Goal: Task Accomplishment & Management: Use online tool/utility

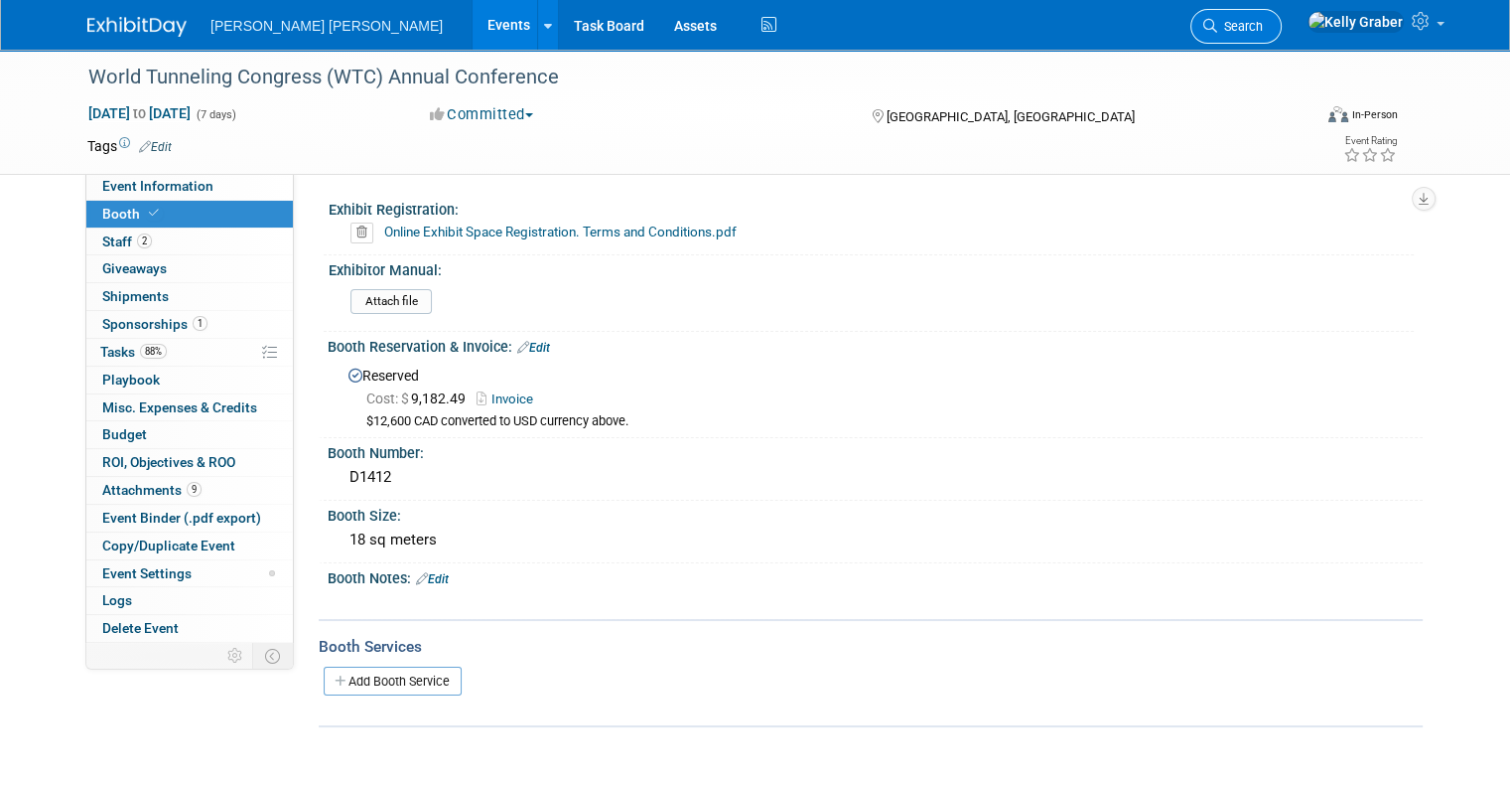
click at [1263, 28] on span "Search" at bounding box center [1241, 26] width 46 height 15
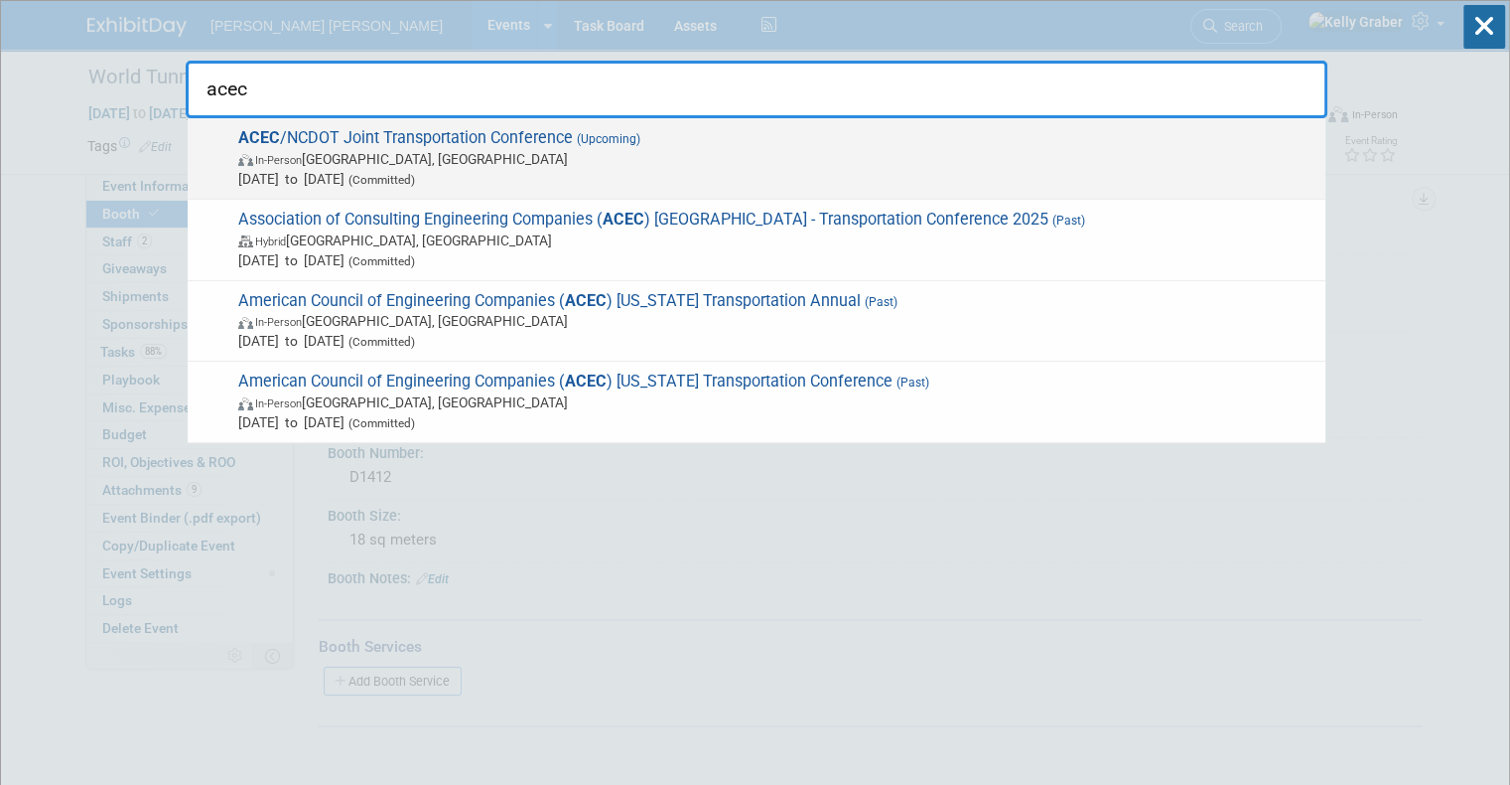
type input "acec"
click at [502, 149] on span "In-Person Raleigh, NC" at bounding box center [776, 159] width 1077 height 20
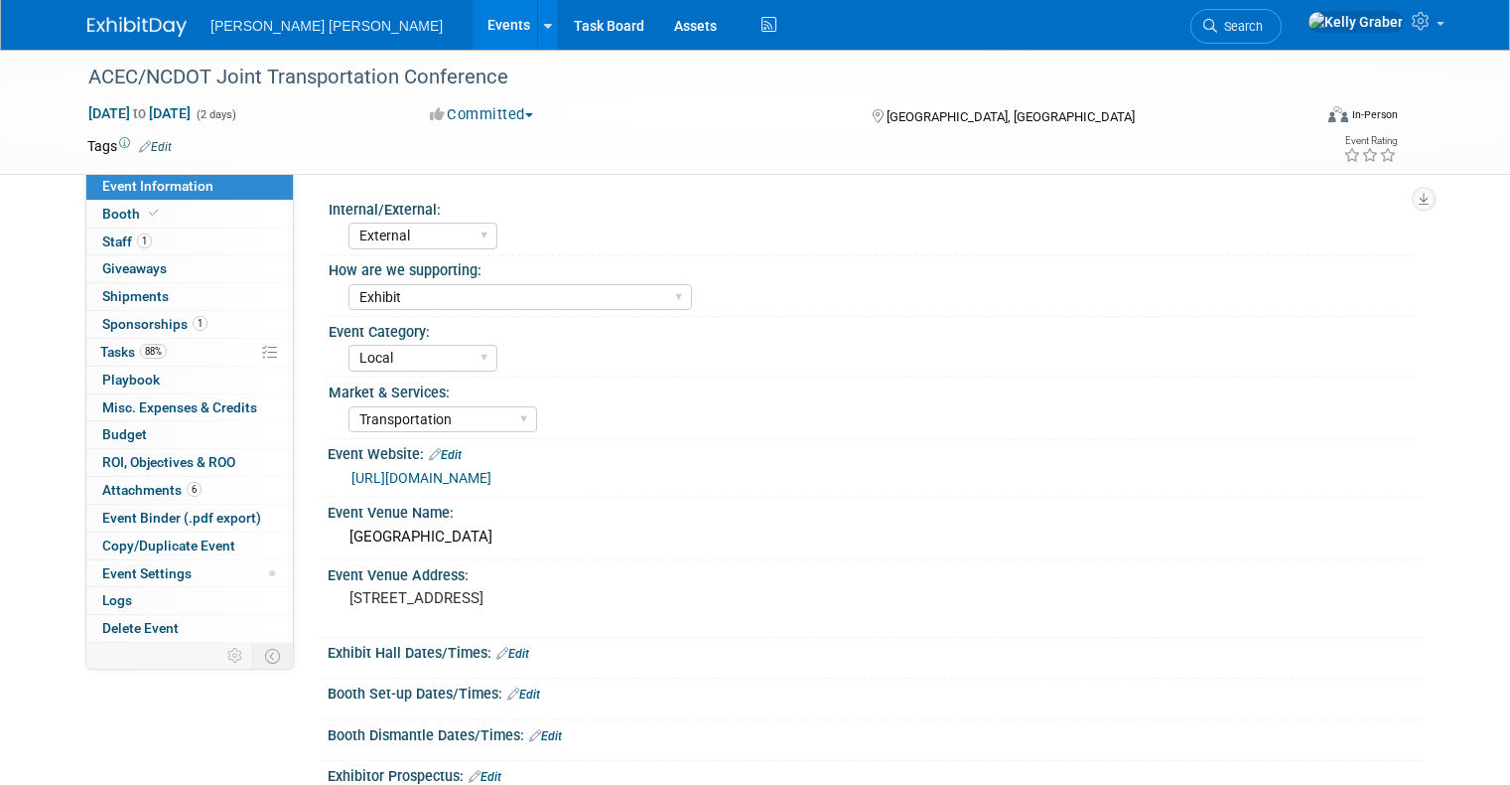
select select "External"
select select "Exhibit"
select select "Local"
select select "Transportation"
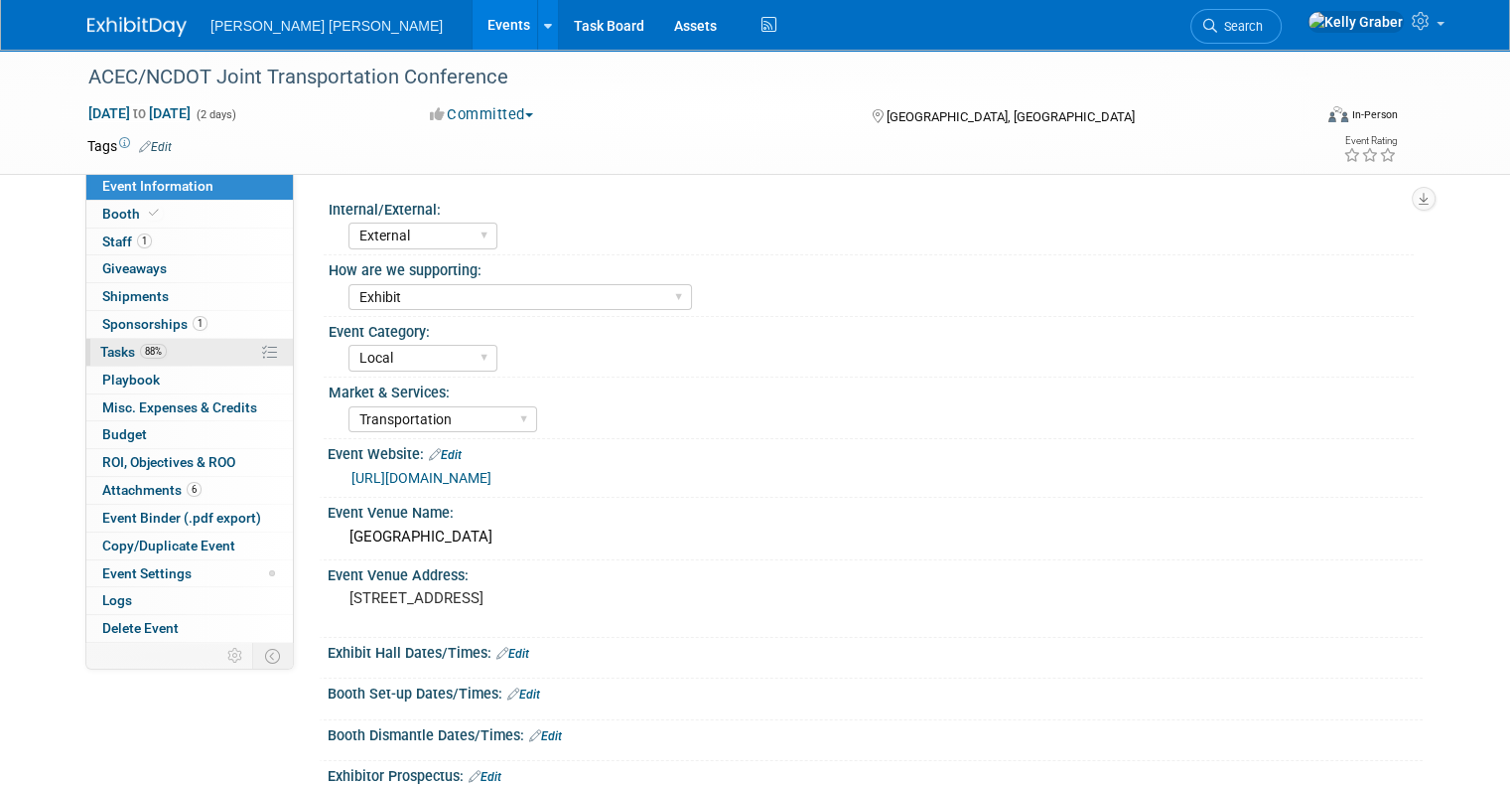
click at [103, 348] on span "Tasks 88%" at bounding box center [133, 352] width 67 height 16
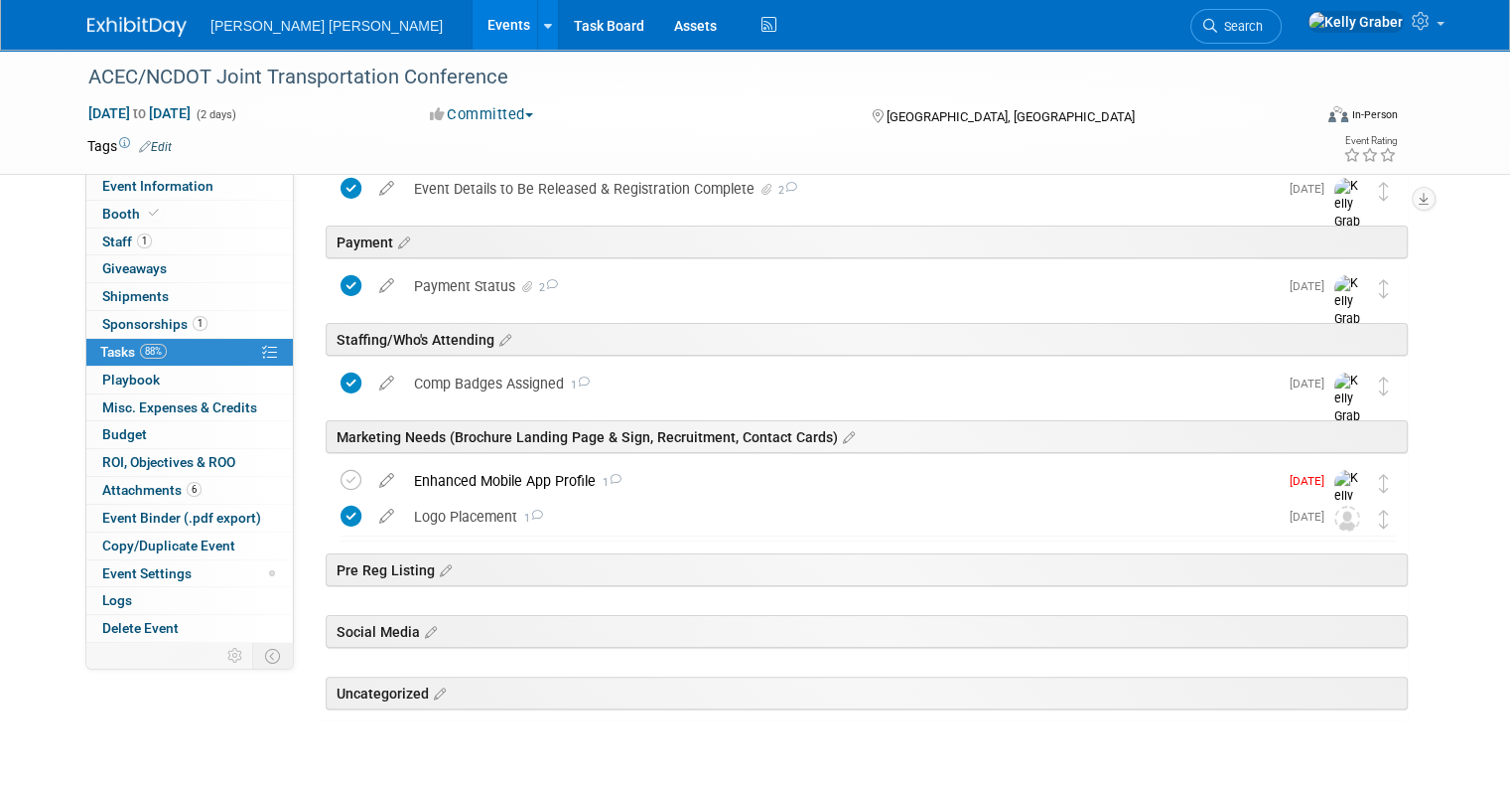
scroll to position [298, 0]
click at [510, 475] on div "Enhanced Mobile App Profile 1" at bounding box center [841, 480] width 874 height 34
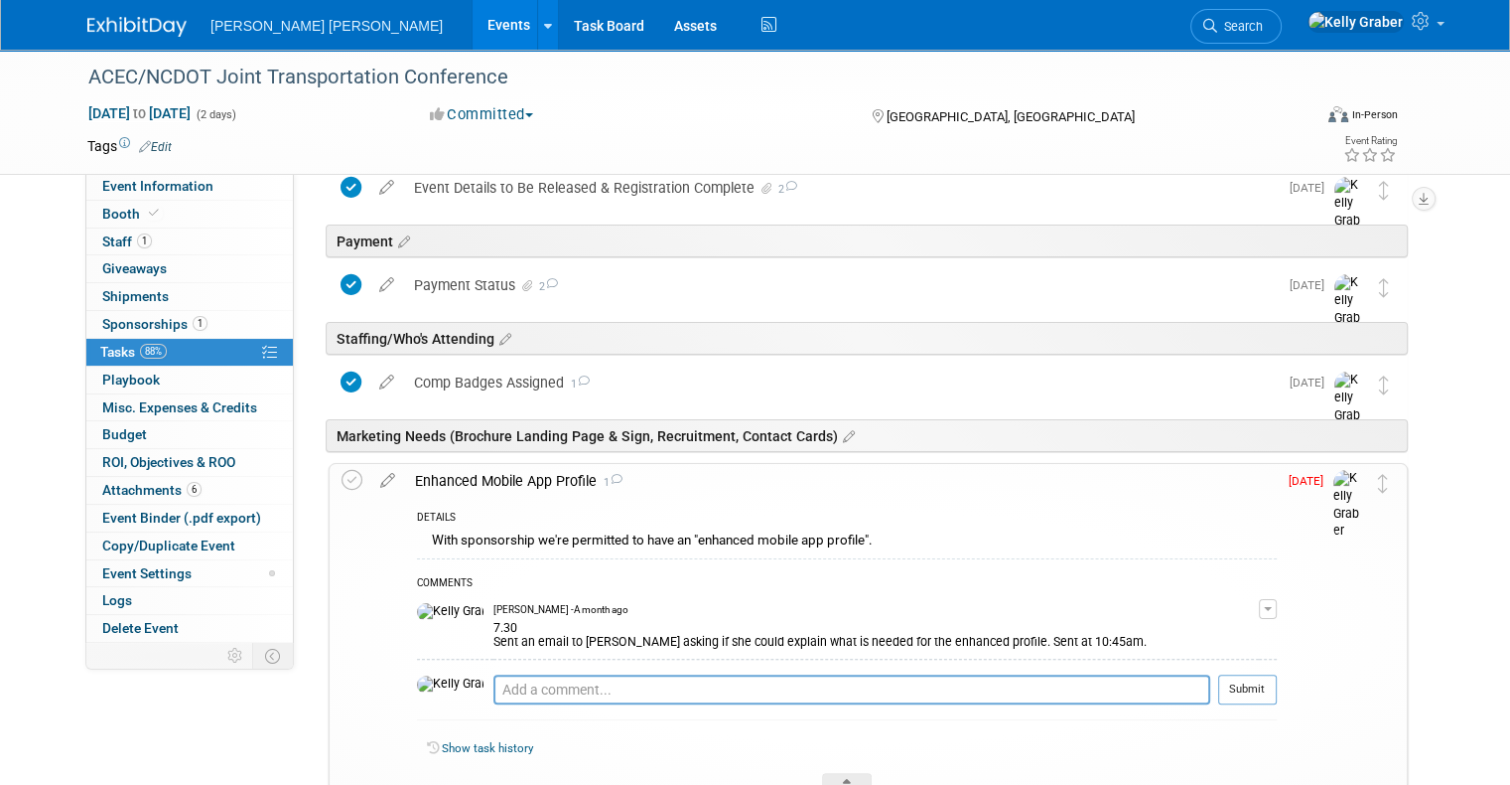
scroll to position [397, 0]
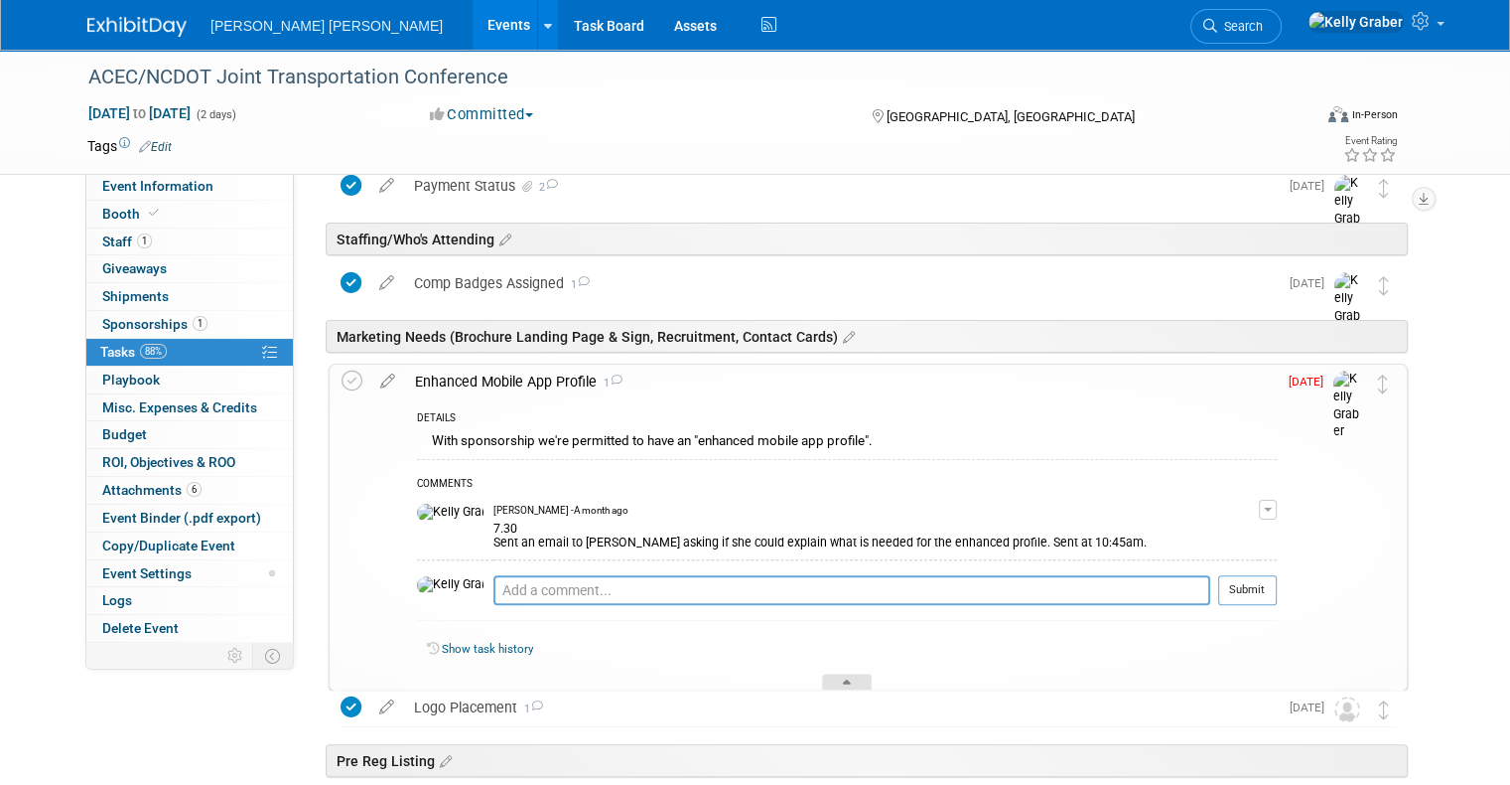
click at [858, 674] on div at bounding box center [847, 681] width 50 height 17
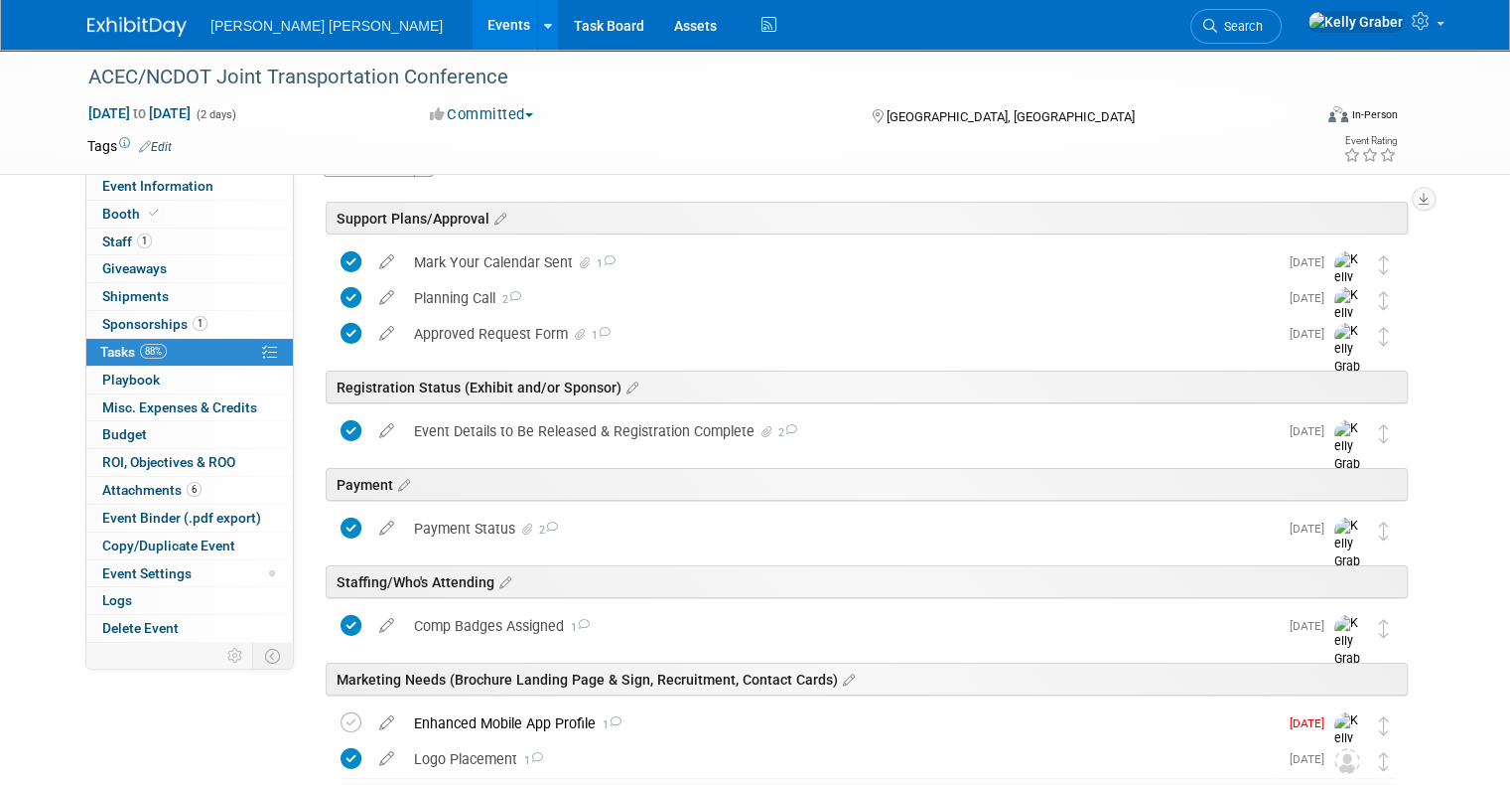
scroll to position [0, 0]
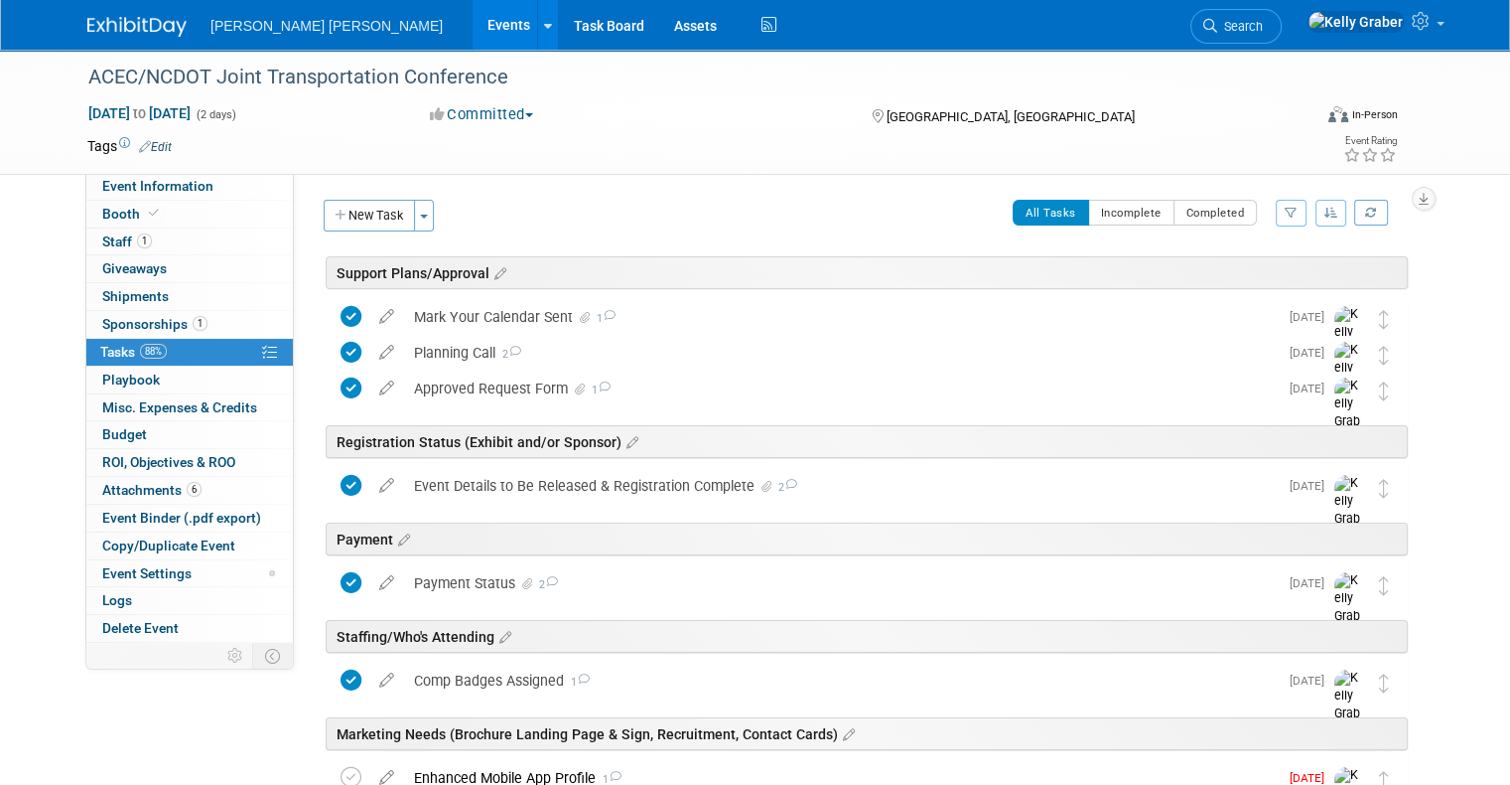
click at [385, 216] on button "New Task" at bounding box center [369, 216] width 91 height 32
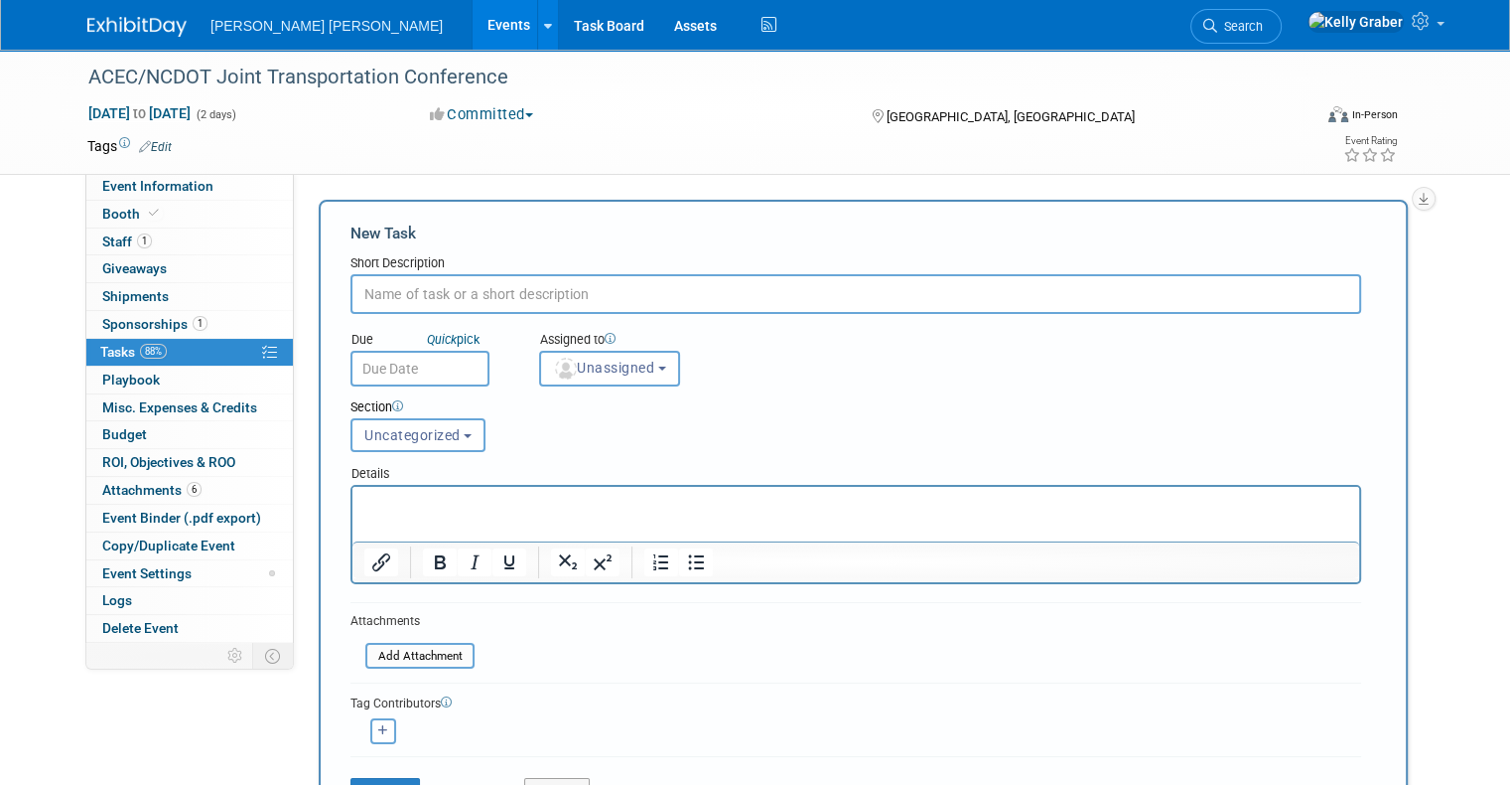
click at [506, 295] on input "text" at bounding box center [856, 294] width 1011 height 40
type input "Social Graphic"
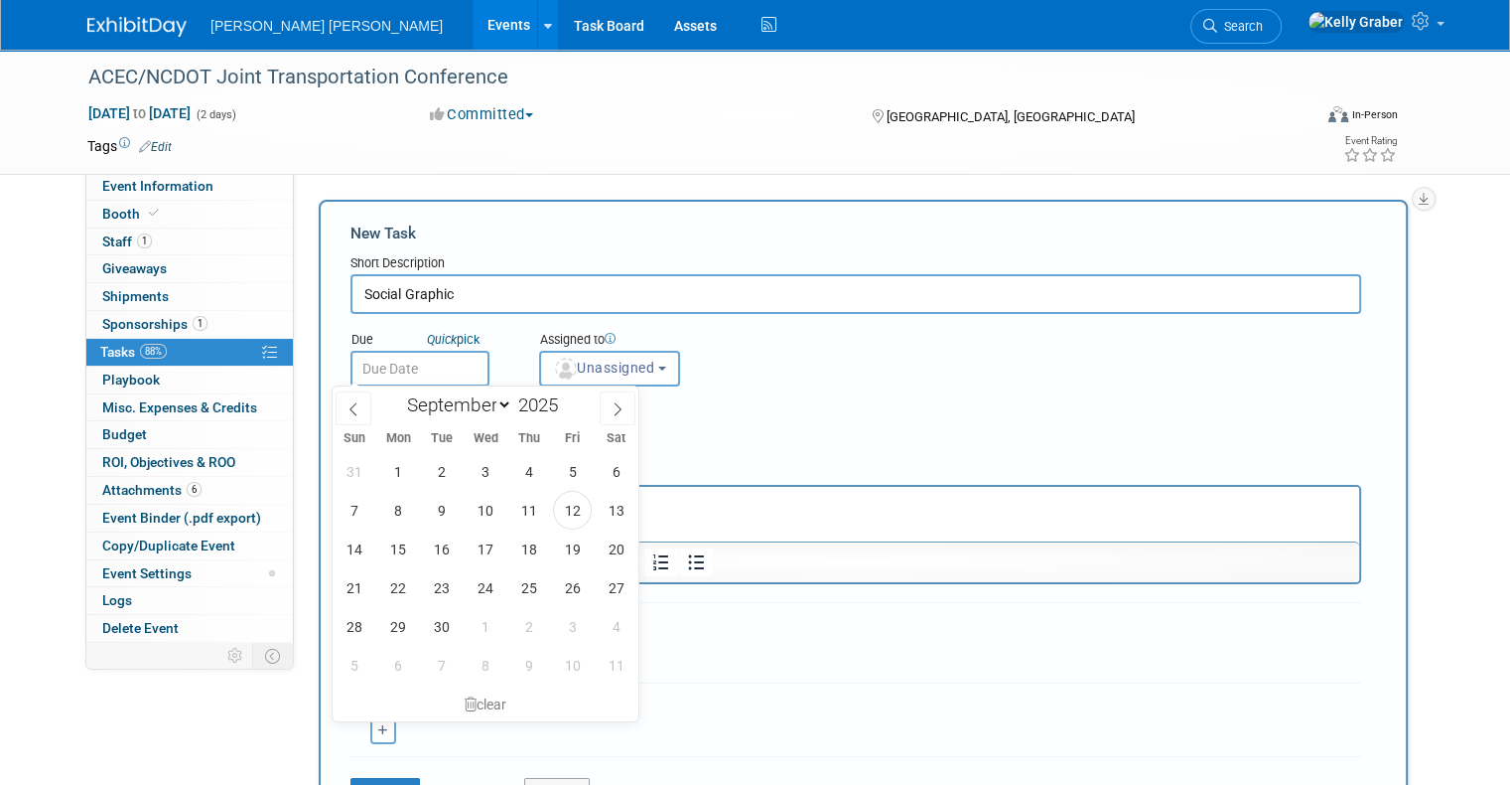
click at [435, 361] on input "text" at bounding box center [420, 369] width 139 height 36
click at [407, 547] on span "15" at bounding box center [397, 548] width 39 height 39
type input "[DATE]"
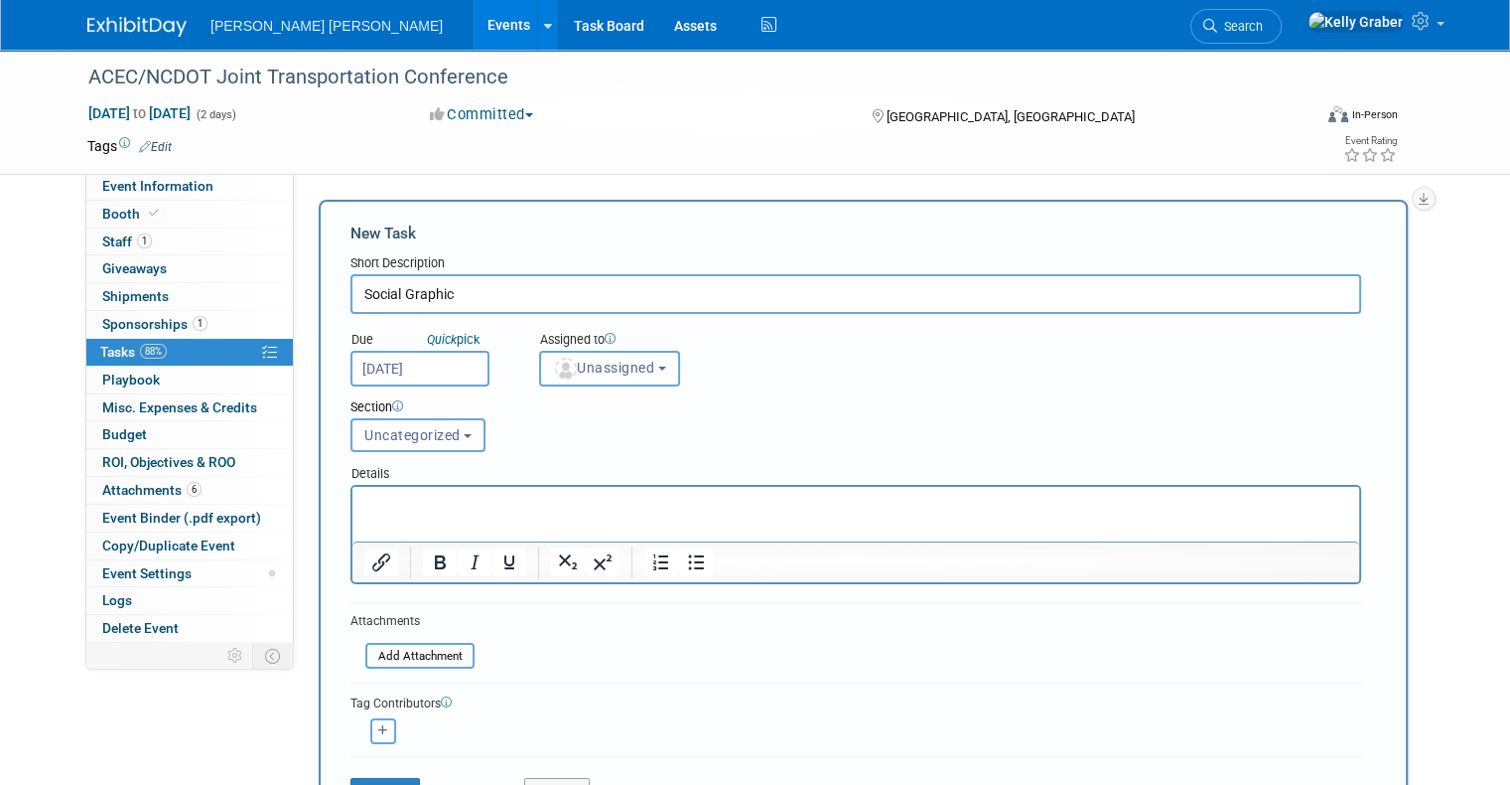
click at [555, 359] on img "button" at bounding box center [566, 369] width 22 height 22
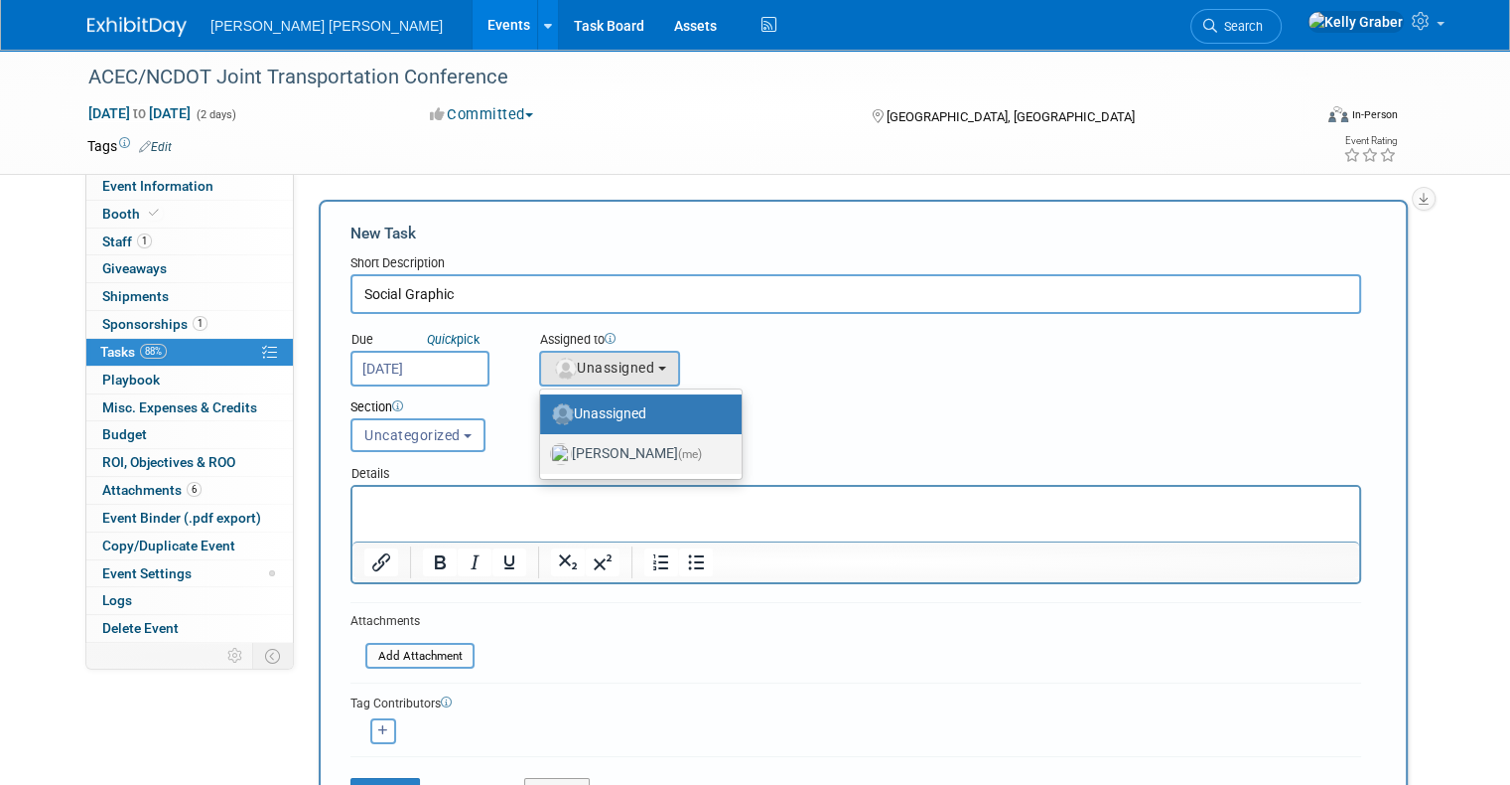
click at [572, 446] on label "[PERSON_NAME] (me)" at bounding box center [636, 454] width 172 height 32
click at [543, 446] on input "[PERSON_NAME] (me)" at bounding box center [536, 451] width 13 height 13
select select "ec37184c-c01f-4f21-939d-fe7fd02e2e7e"
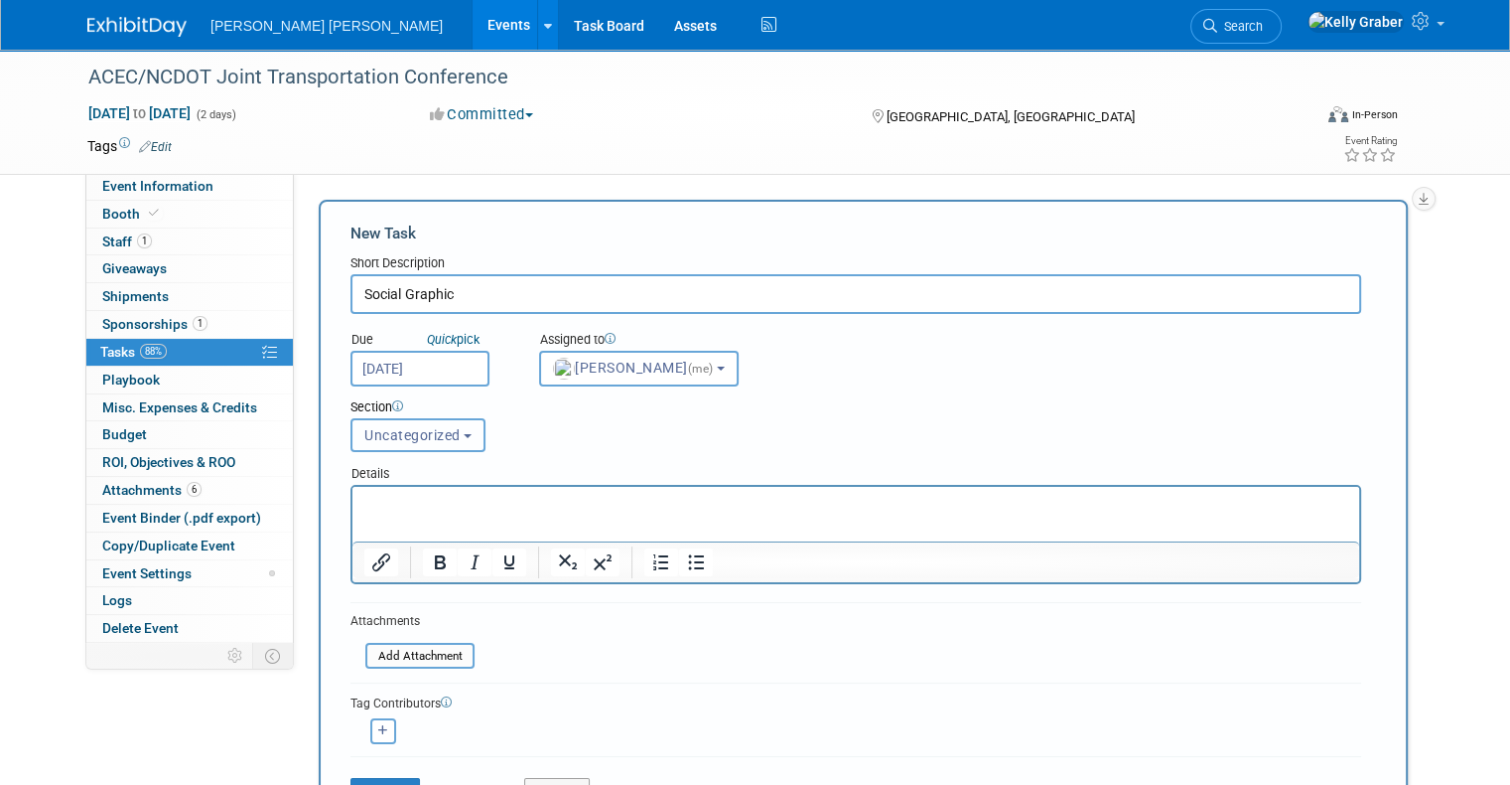
click at [384, 437] on span "Uncategorized" at bounding box center [412, 435] width 96 height 16
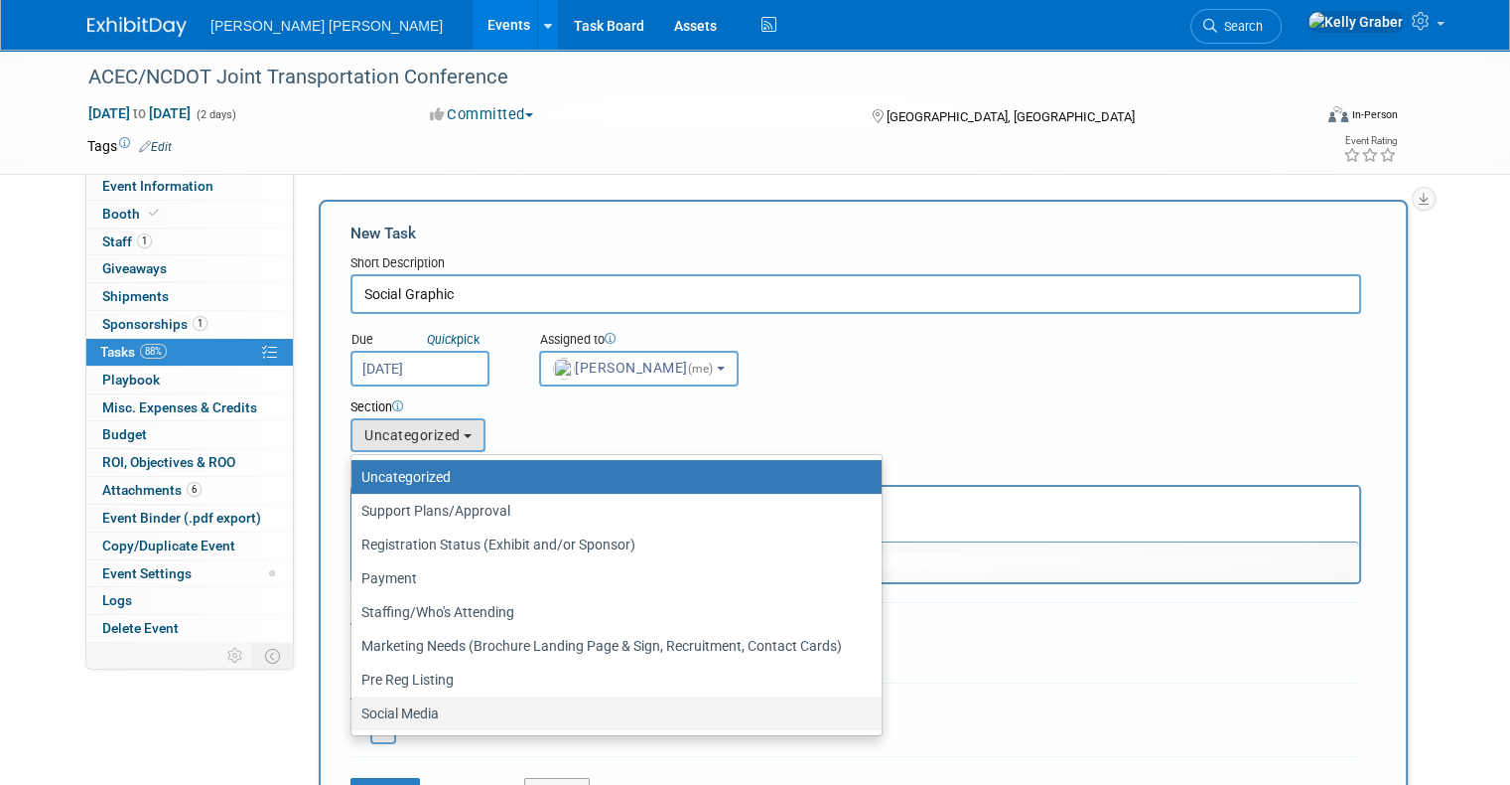
click at [390, 712] on label "Social Media" at bounding box center [611, 713] width 501 height 26
click at [355, 712] on input "Social Media" at bounding box center [348, 713] width 13 height 13
select select "11271240"
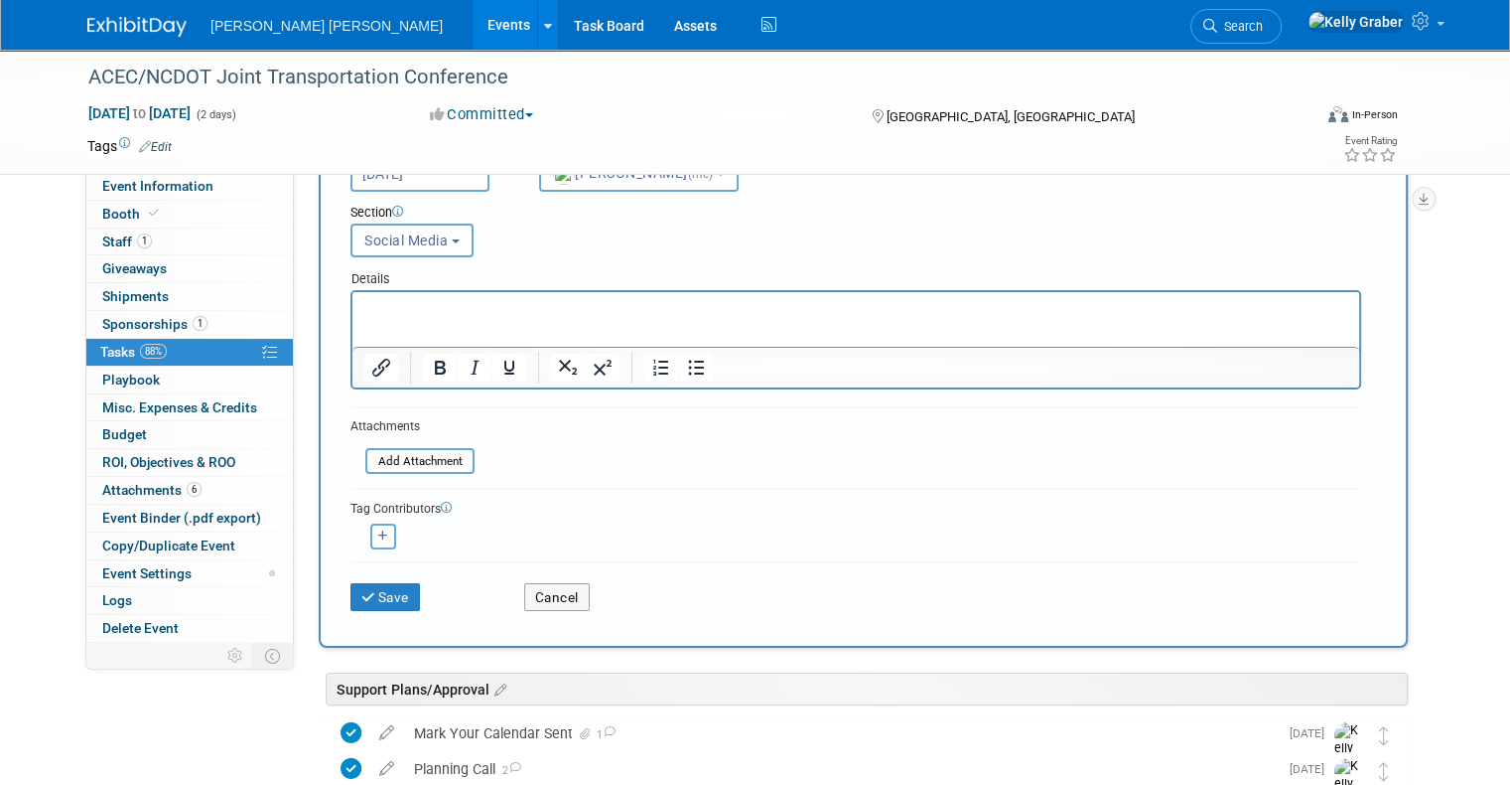
scroll to position [199, 0]
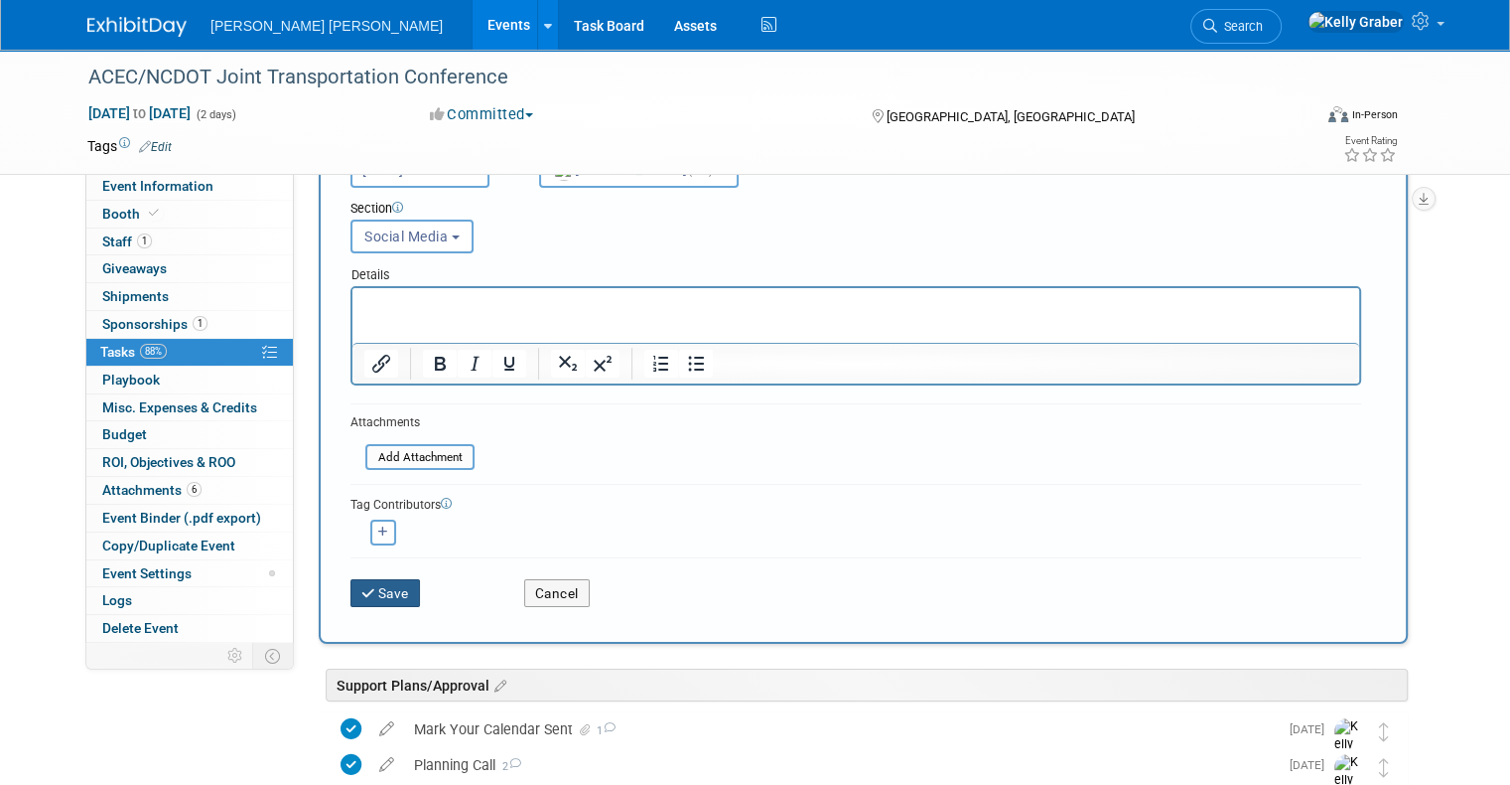
click at [378, 584] on button "Save" at bounding box center [386, 593] width 70 height 28
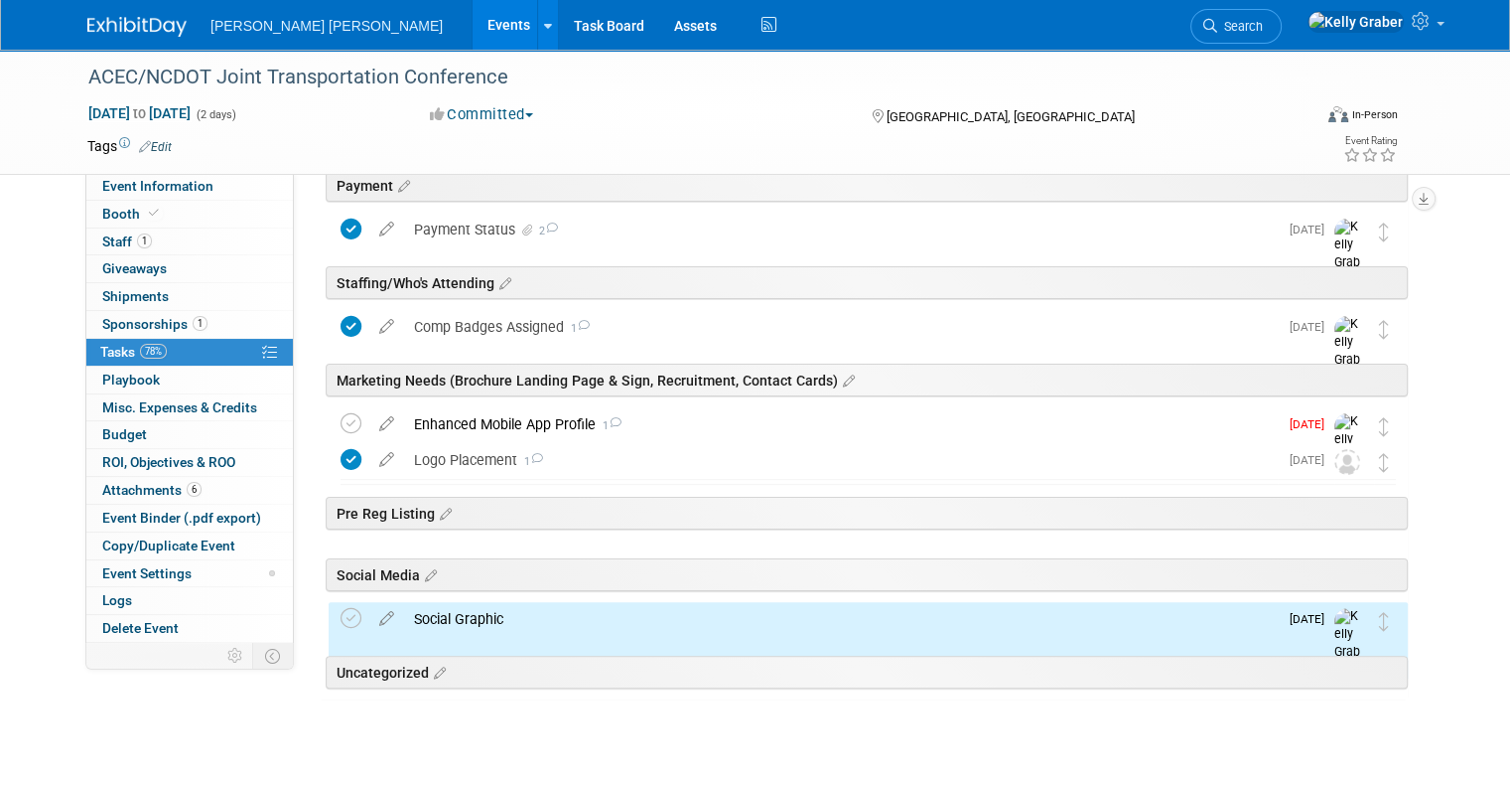
scroll to position [388, 0]
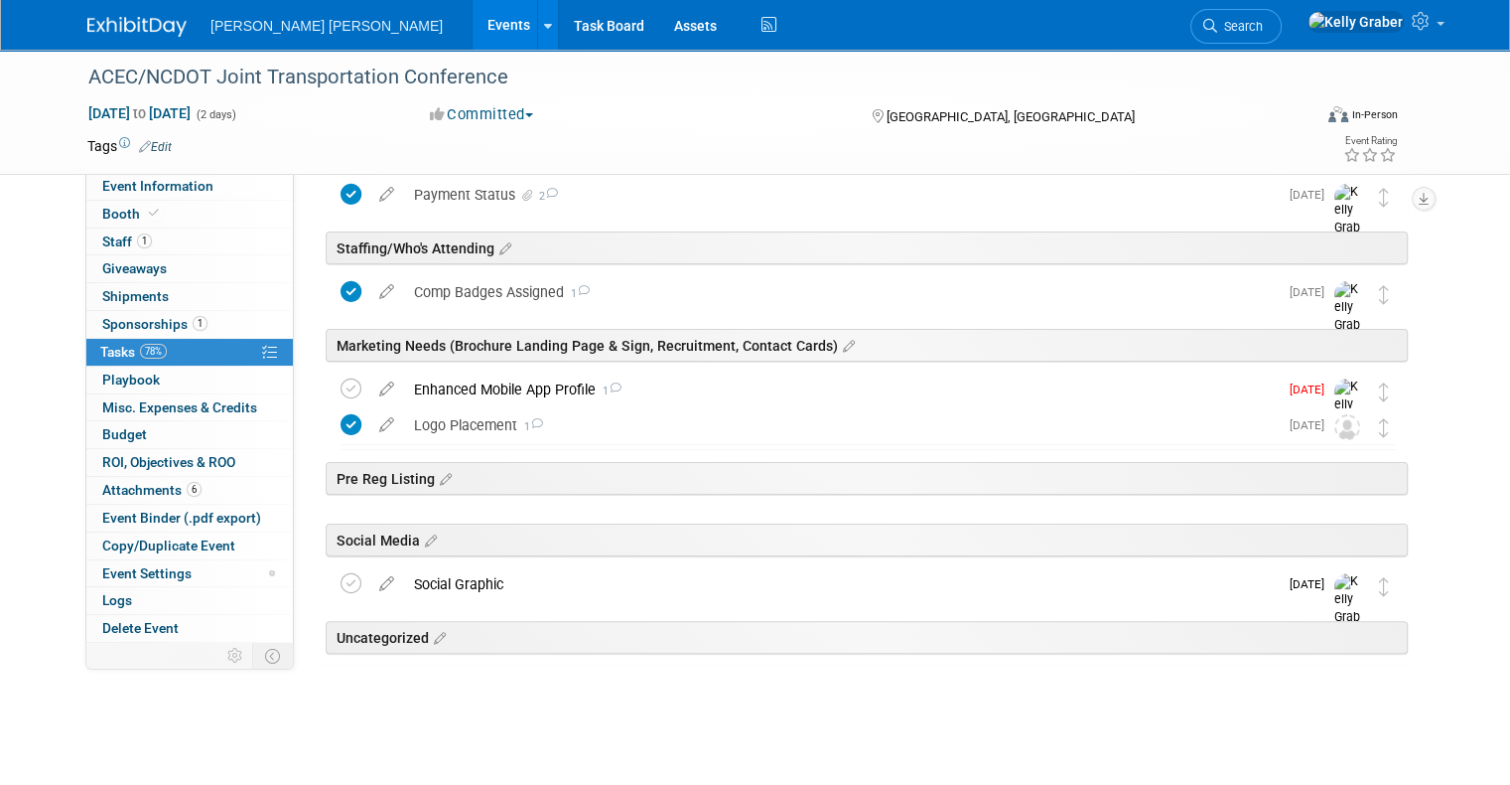
click at [515, 581] on div "Social Graphic" at bounding box center [841, 584] width 874 height 34
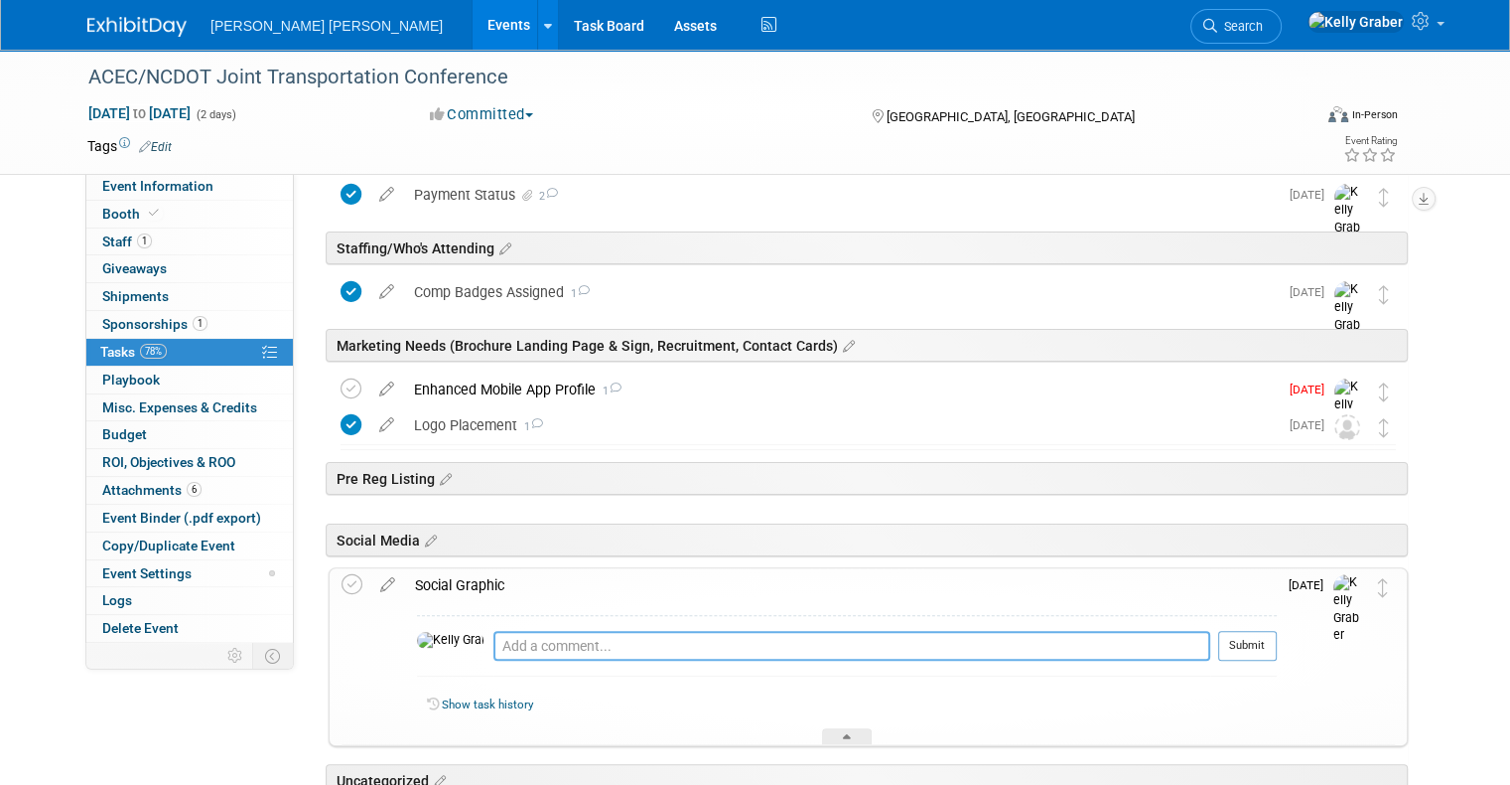
click at [499, 648] on textarea at bounding box center [852, 646] width 717 height 30
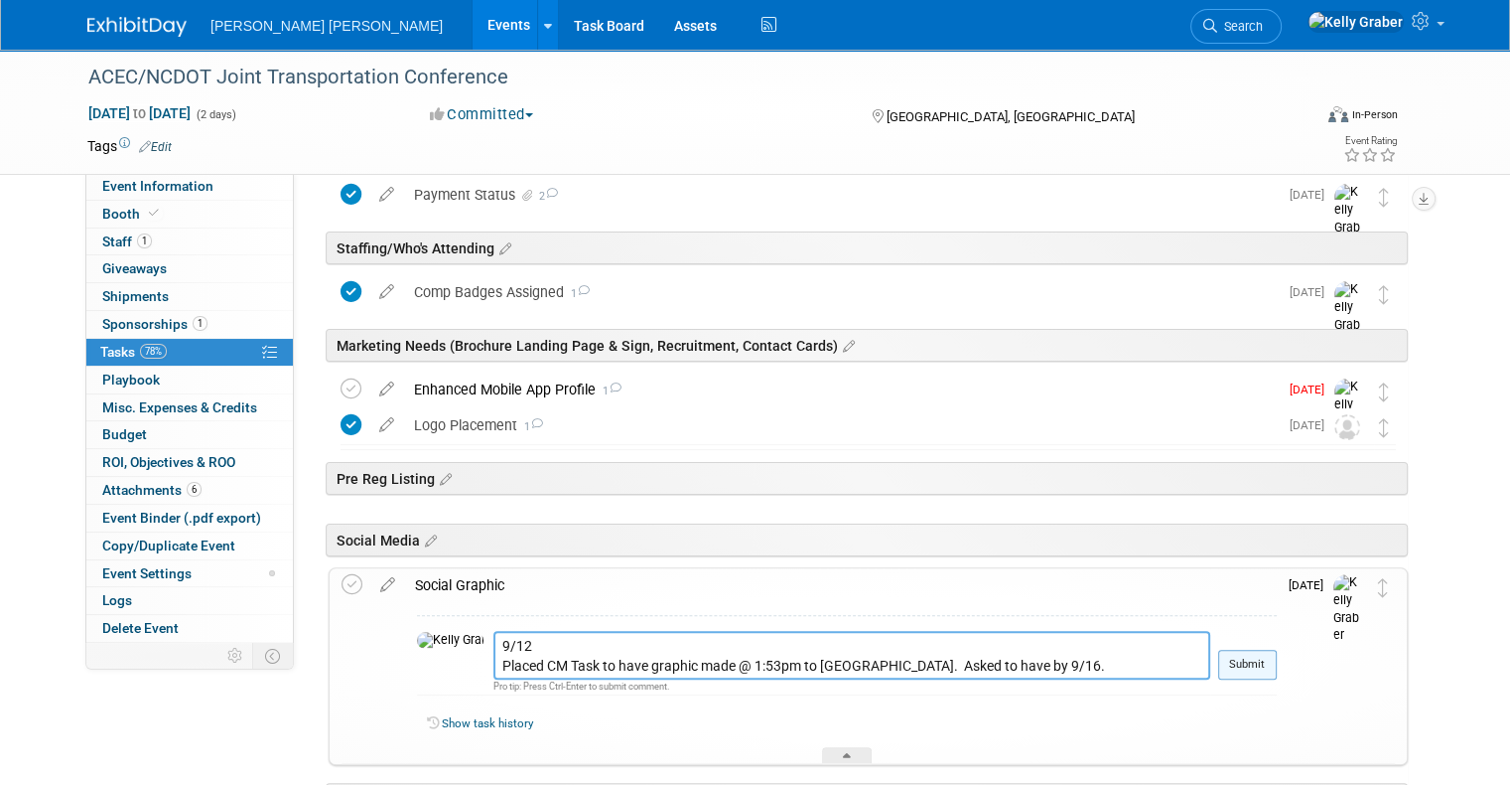
type textarea "9/12 Placed CM Task to have graphic made @ 1:53pm to [GEOGRAPHIC_DATA]. Asked t…"
click at [1264, 661] on button "Submit" at bounding box center [1248, 664] width 59 height 30
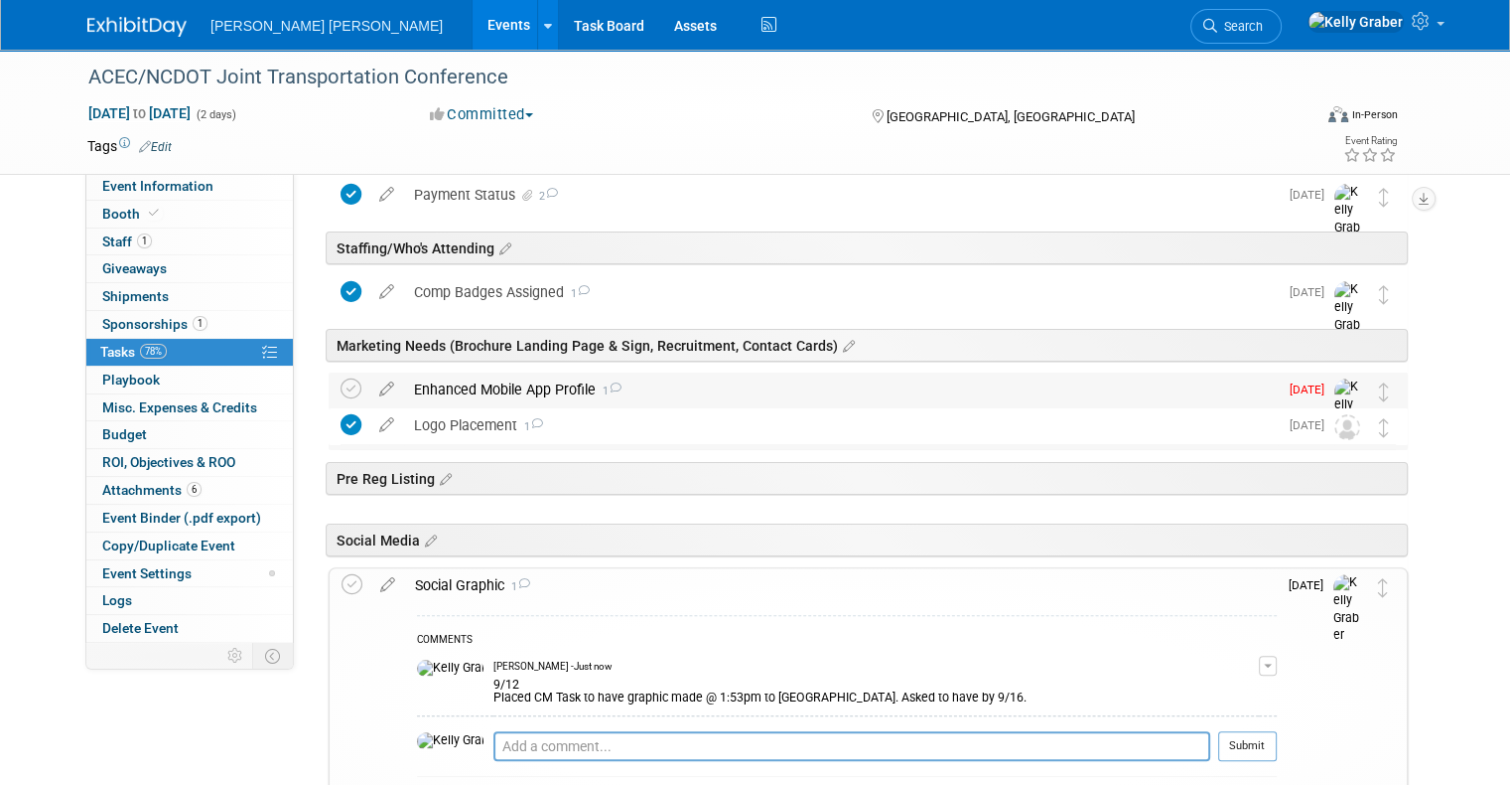
click at [570, 390] on div "Enhanced Mobile App Profile 1" at bounding box center [841, 389] width 874 height 34
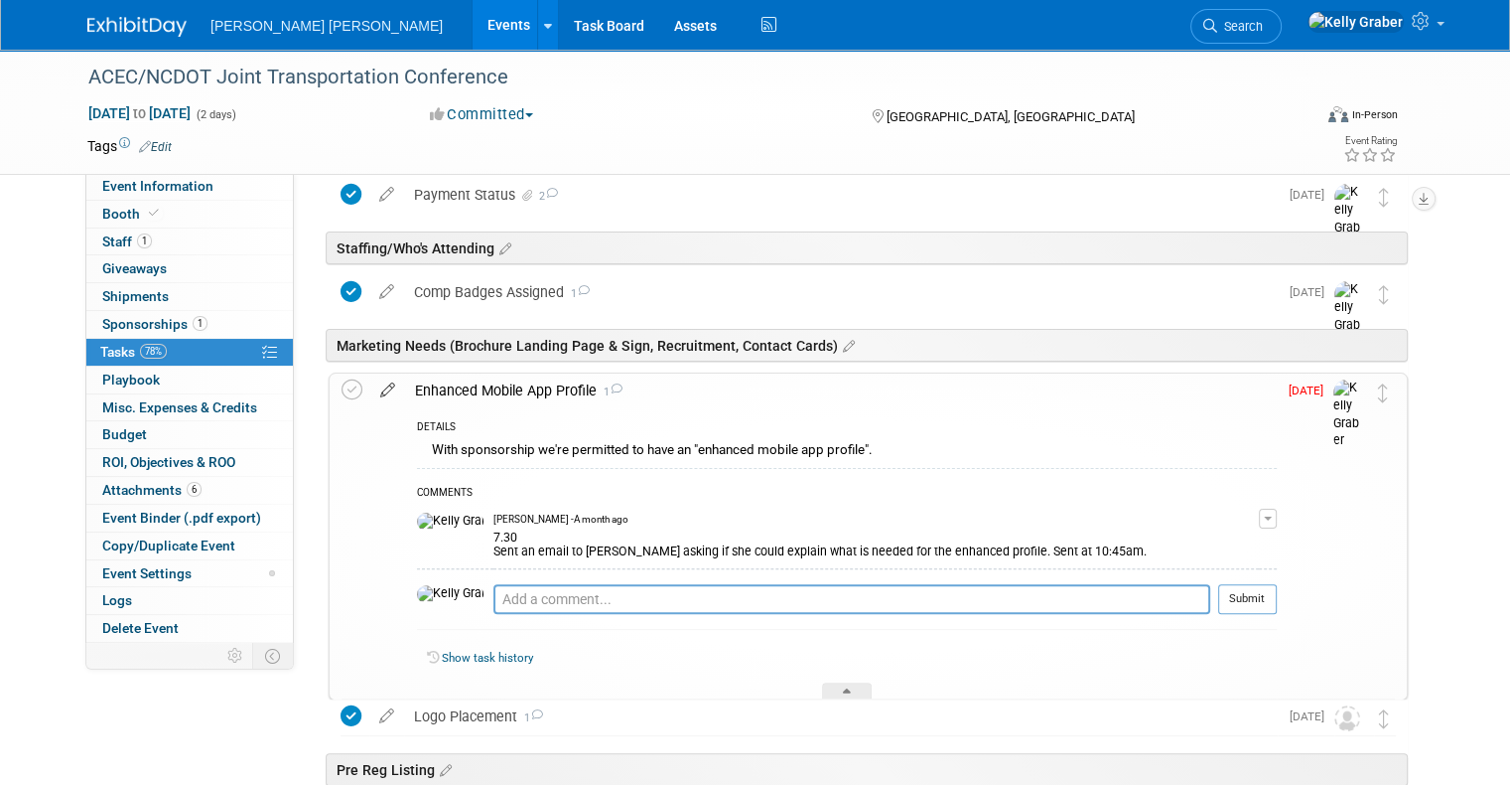
click at [370, 383] on icon at bounding box center [387, 385] width 35 height 25
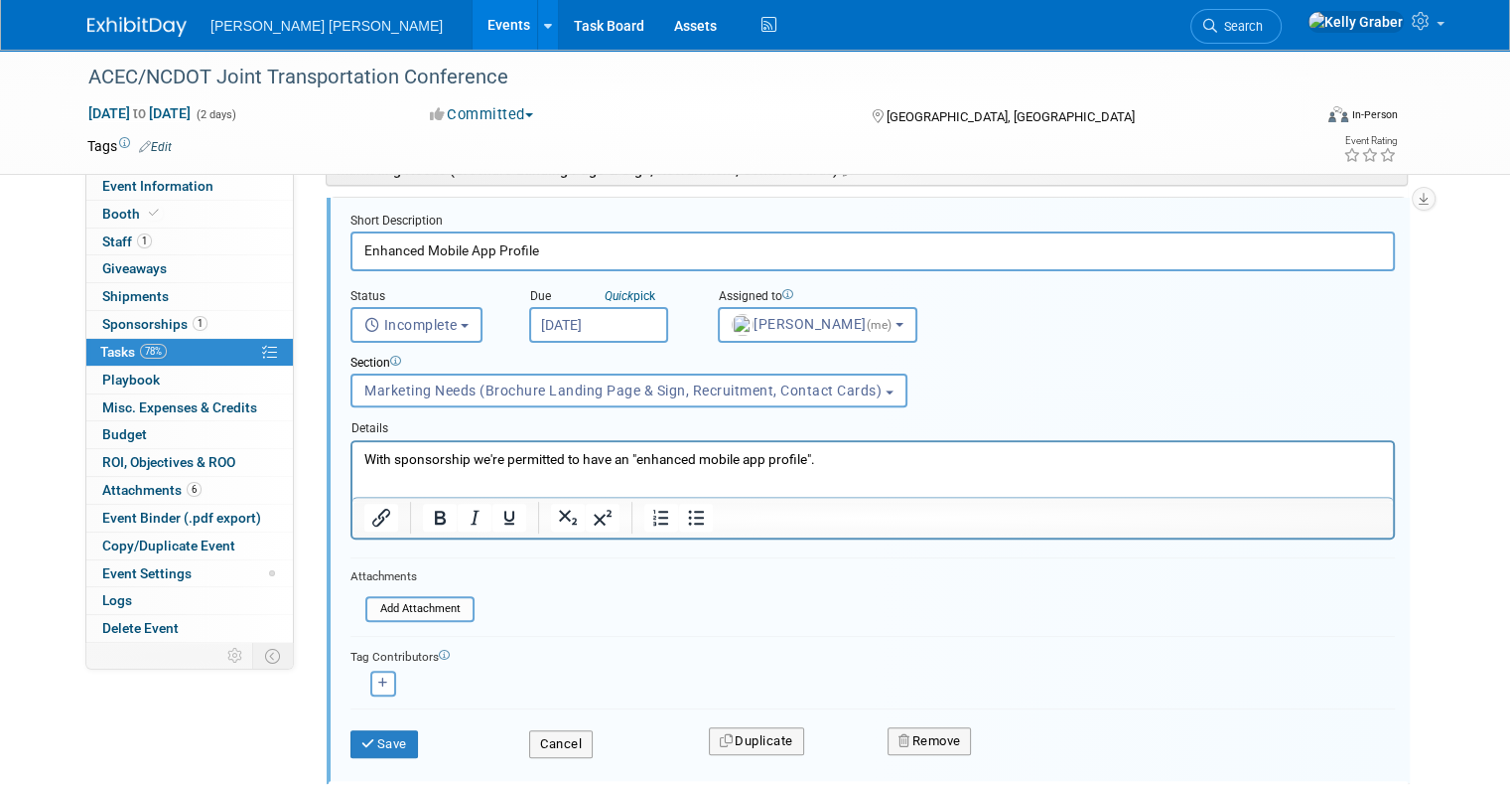
scroll to position [669, 0]
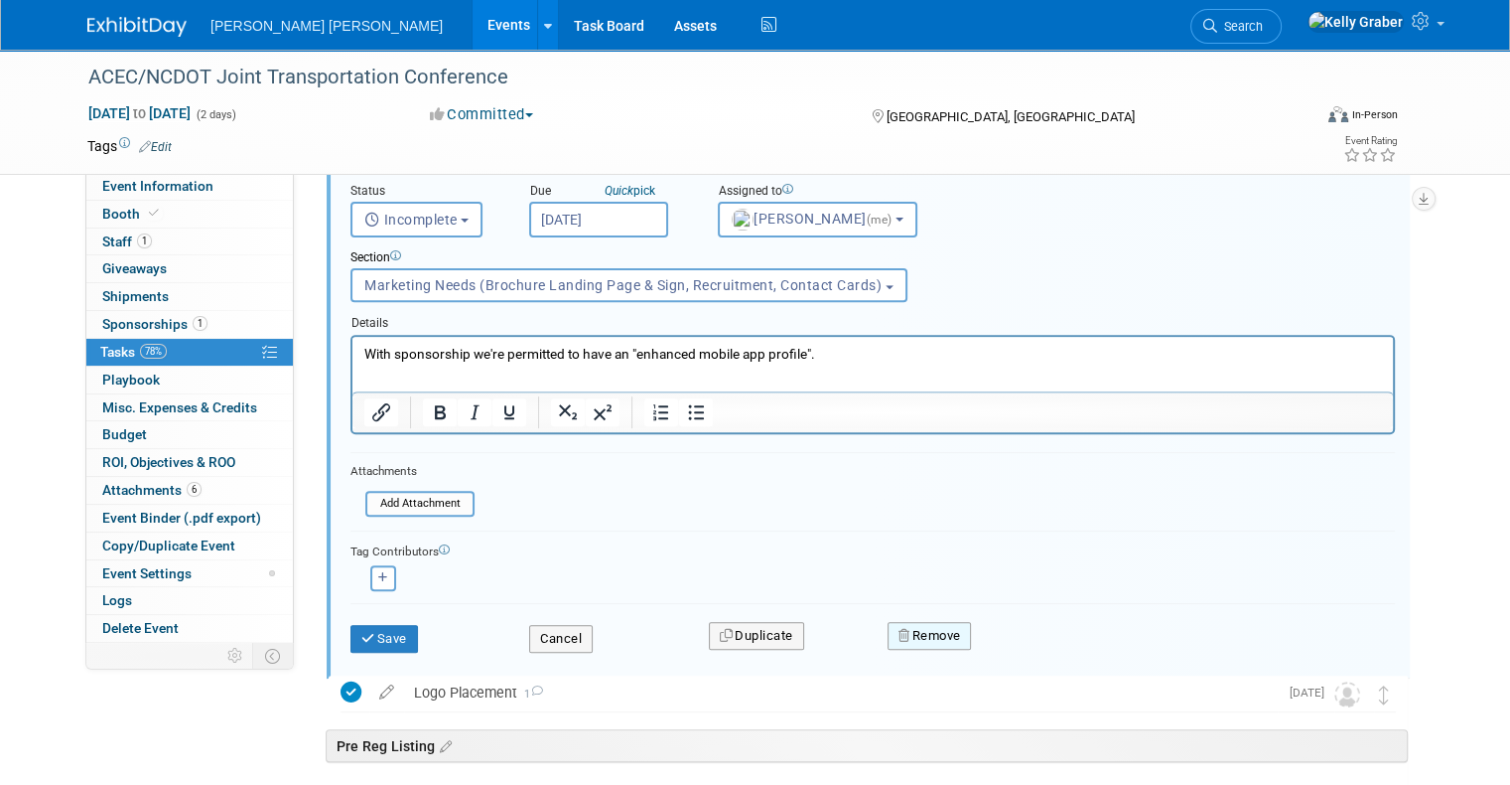
click at [930, 637] on button "Remove" at bounding box center [930, 636] width 84 height 28
click at [1026, 640] on link "Yes" at bounding box center [1041, 653] width 58 height 32
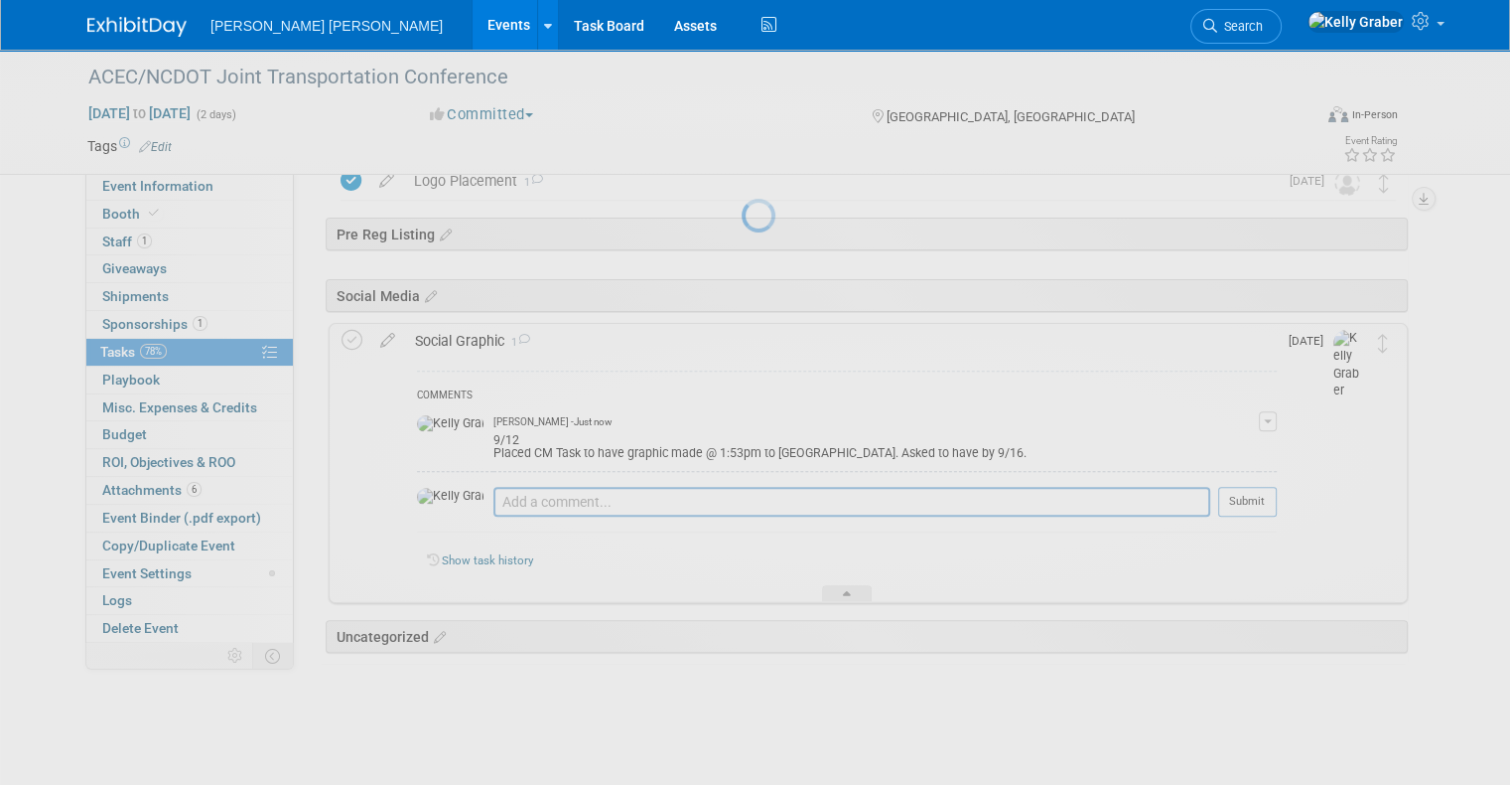
scroll to position [596, 0]
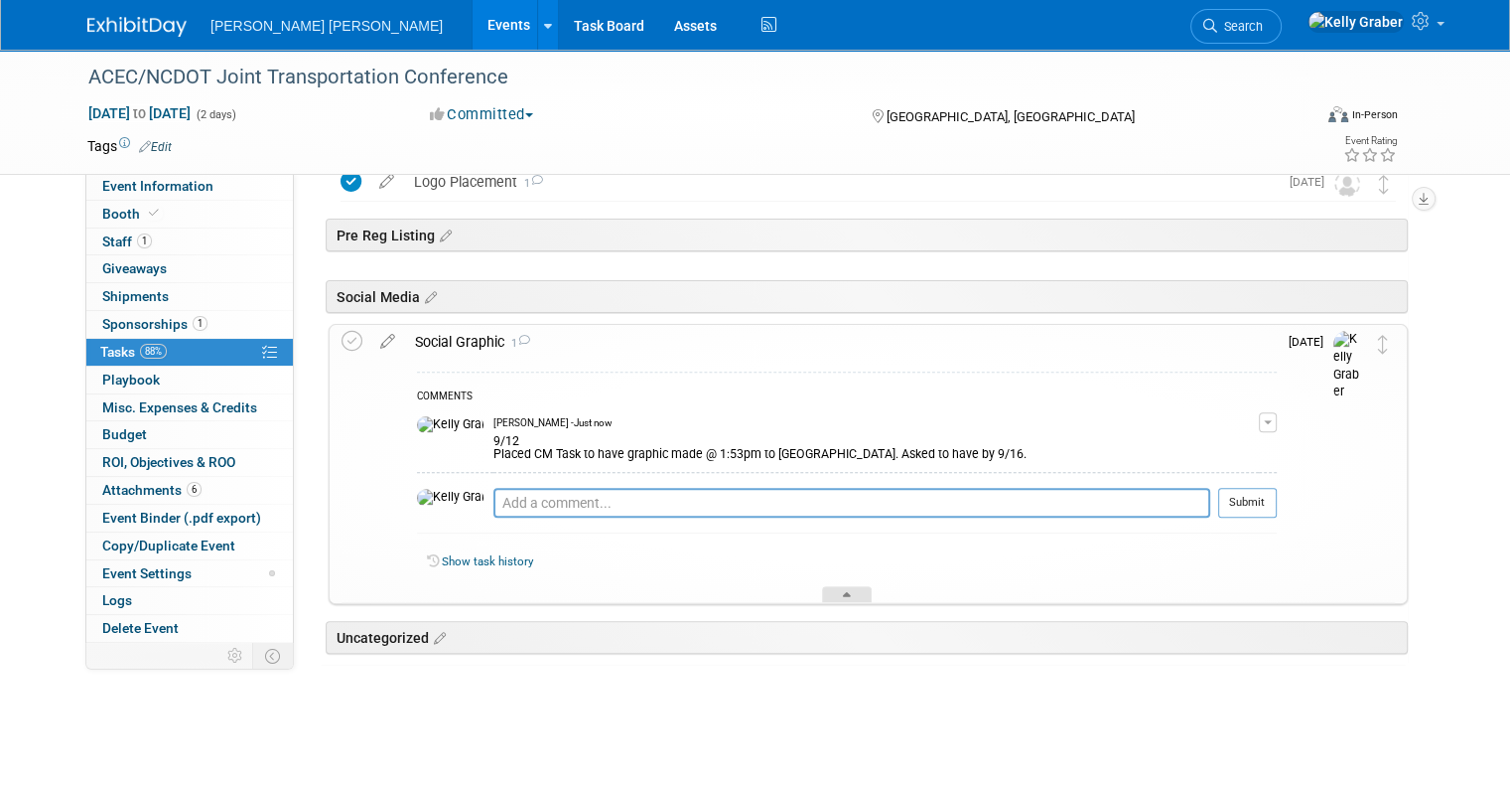
click at [839, 590] on div at bounding box center [847, 594] width 50 height 17
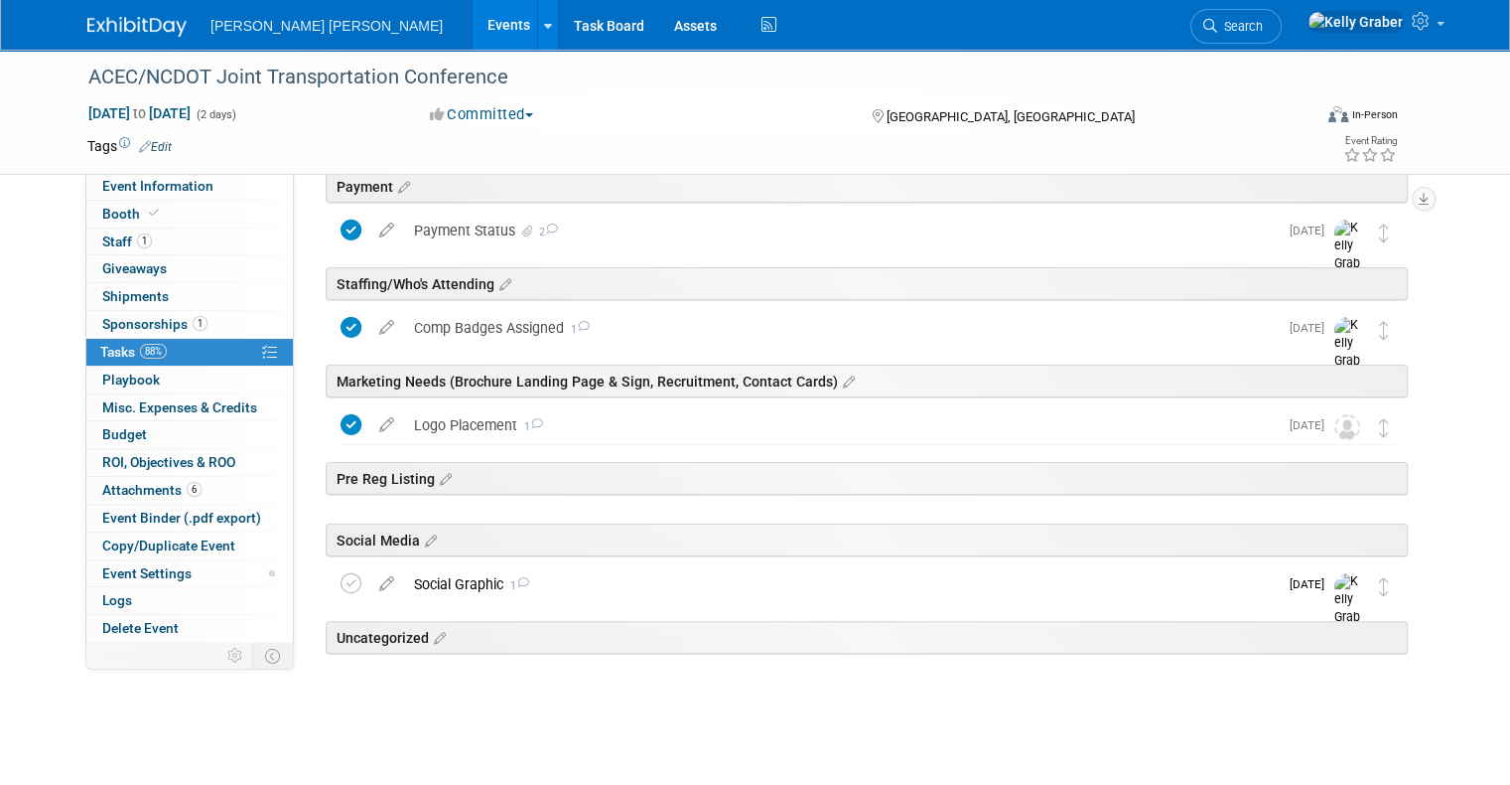
click at [87, 25] on img at bounding box center [136, 27] width 99 height 20
